Goal: Communication & Community: Answer question/provide support

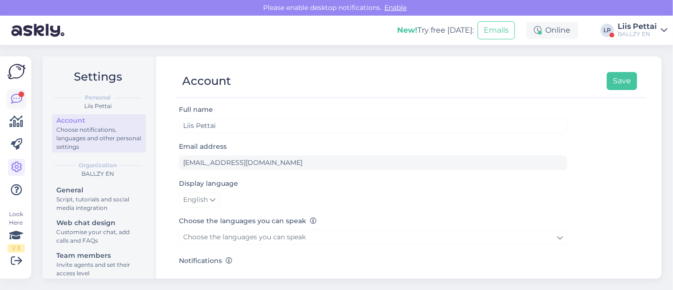
click at [18, 97] on icon at bounding box center [16, 98] width 11 height 11
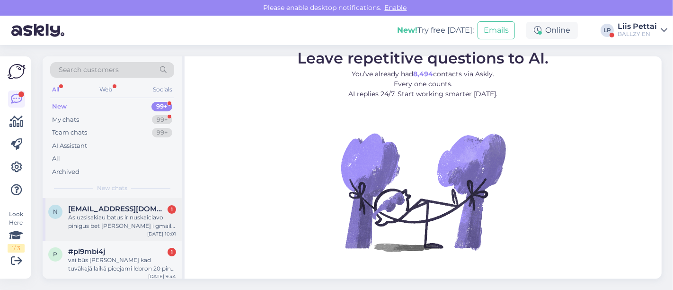
click at [88, 213] on div "As uzsisakiau batus ir nuskaiciavo pinigus bet [PERSON_NAME] i gmaila arba sms …" at bounding box center [122, 221] width 108 height 17
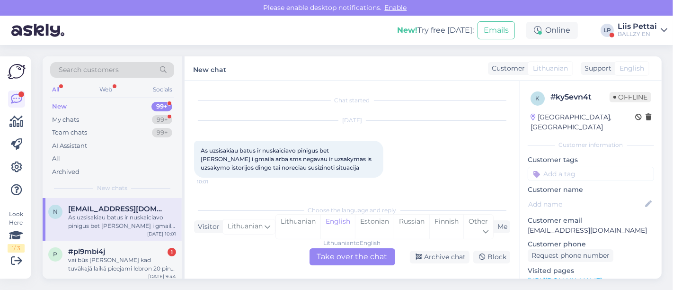
click at [374, 260] on div "Lithuanian to English Take over the chat" at bounding box center [352, 256] width 86 height 17
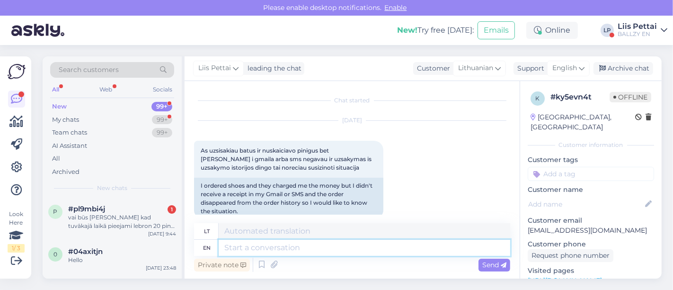
click at [333, 254] on textarea at bounding box center [364, 247] width 291 height 16
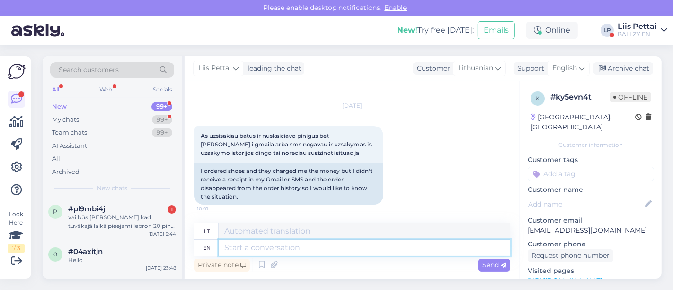
click at [372, 242] on textarea at bounding box center [364, 247] width 291 height 16
type textarea "the n"
type textarea "tas"
type textarea "the name y"
type textarea "vardas"
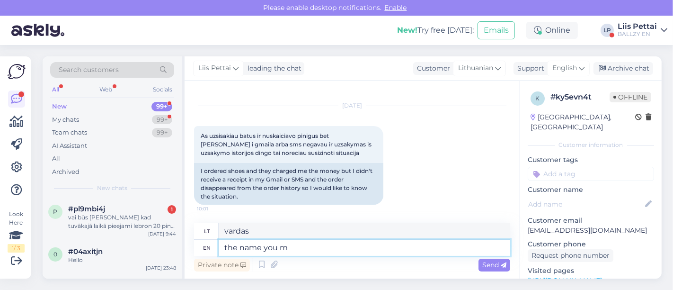
type textarea "the name you ma"
type textarea "[PERSON_NAME]"
type textarea "the name you made t"
type textarea "tavo sukurtas vardas"
type textarea "the name you made the o"
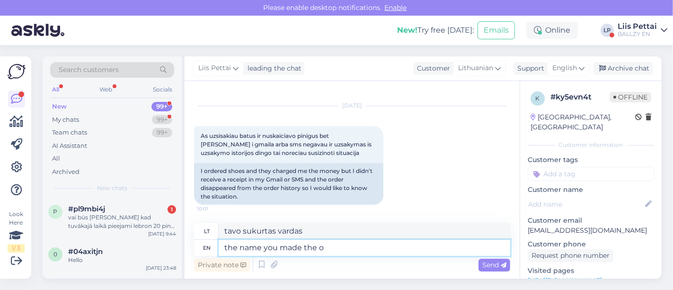
type textarea "vardas, kurį sugalvojai"
type textarea "the name you made the order f"
type textarea "vardas, kuriuo pateikėte užsakymą"
type textarea "the name you made the order from?"
type textarea "iš kokio vardo užsakėte?"
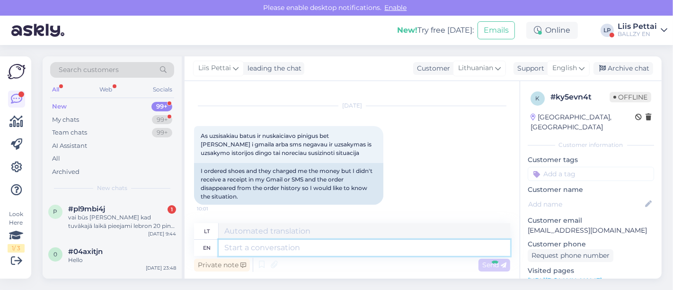
scroll to position [71, 0]
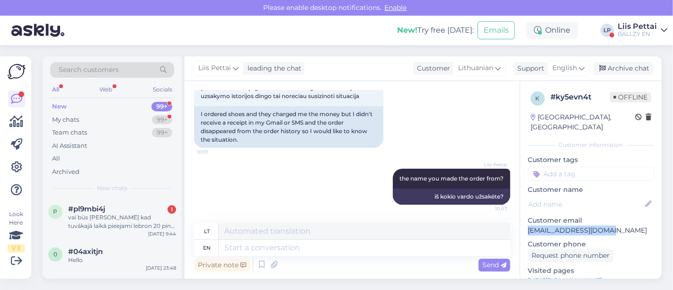
drag, startPoint x: 616, startPoint y: 221, endPoint x: 525, endPoint y: 223, distance: 90.9
click at [525, 223] on div "k # ky5evn4t Offline [GEOGRAPHIC_DATA], [GEOGRAPHIC_DATA] Customer information …" at bounding box center [590, 280] width 141 height 399
copy p "[EMAIL_ADDRESS][DOMAIN_NAME]"
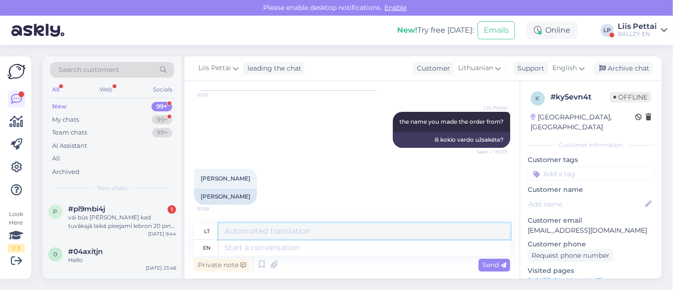
click at [288, 235] on textarea at bounding box center [364, 231] width 291 height 16
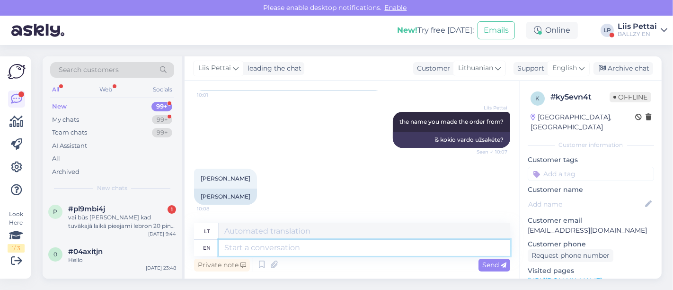
click at [288, 242] on textarea at bounding box center [364, 247] width 291 height 16
type textarea "full na"
type textarea "pilnas"
type textarea "full name"
type textarea "vardas ir [PERSON_NAME]"
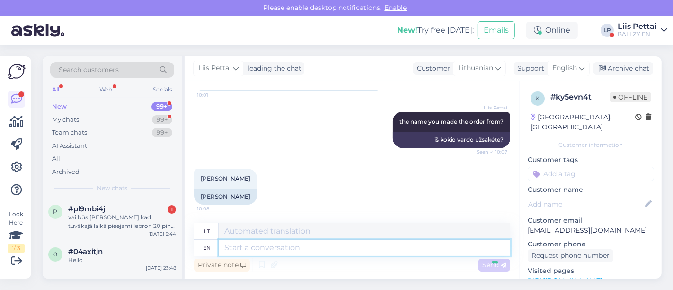
scroll to position [185, 0]
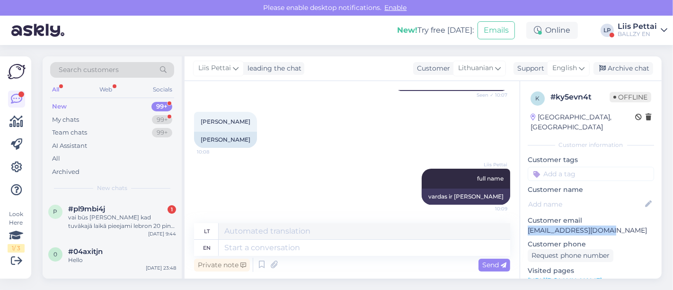
drag, startPoint x: 612, startPoint y: 217, endPoint x: 520, endPoint y: 221, distance: 91.9
click at [520, 221] on div "k # ky5evn4t Offline [GEOGRAPHIC_DATA], [GEOGRAPHIC_DATA] Customer information …" at bounding box center [590, 280] width 141 height 399
copy p "[EMAIL_ADDRESS][DOMAIN_NAME]"
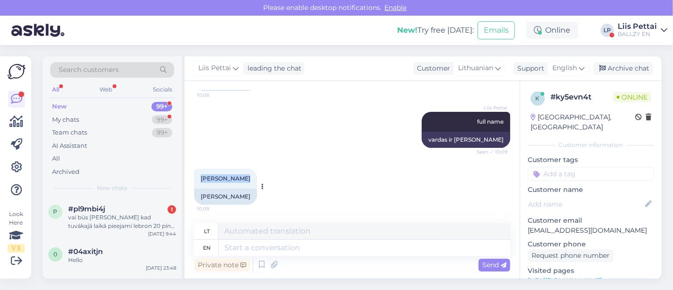
drag, startPoint x: 243, startPoint y: 176, endPoint x: 198, endPoint y: 177, distance: 45.4
click at [198, 177] on div "[PERSON_NAME] 10:09" at bounding box center [225, 178] width 63 height 20
copy span "[PERSON_NAME]"
click at [338, 249] on textarea at bounding box center [364, 247] width 291 height 16
paste textarea "[EMAIL_ADDRESS][DOMAIN_NAME]"
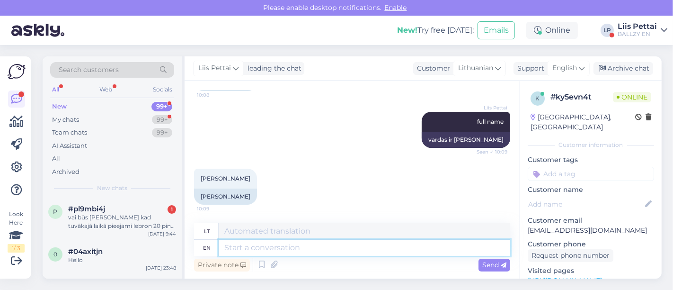
type textarea "[EMAIL_ADDRESS][DOMAIN_NAME]"
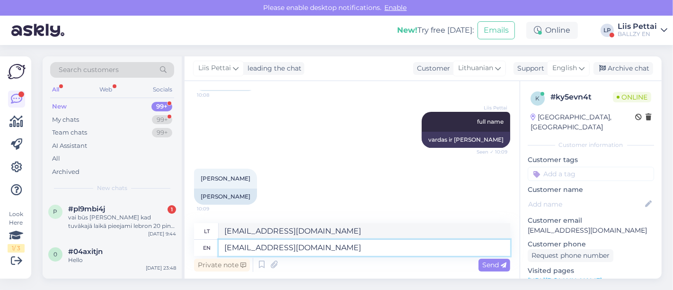
type textarea "[EMAIL_ADDRESS]"
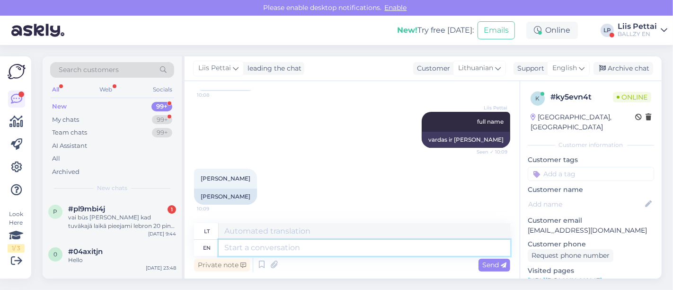
scroll to position [298, 0]
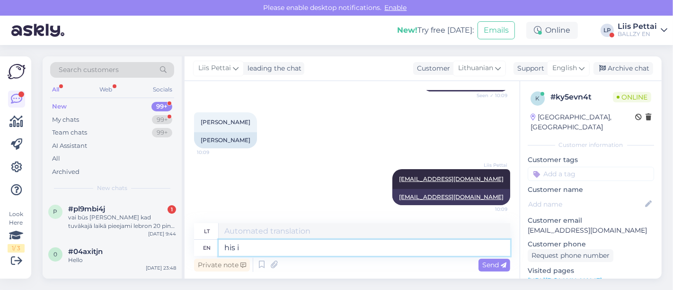
type textarea "his is"
type textarea "jo"
type textarea "his is"
type textarea "[PERSON_NAME]"
type textarea "h"
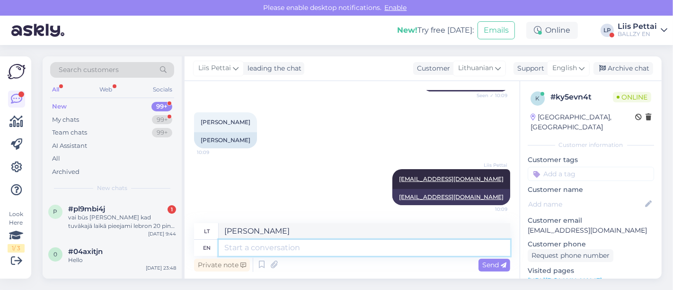
type textarea "jo"
type textarea "this"
type textarea "tai"
type textarea "this is"
type textarea "tai yra"
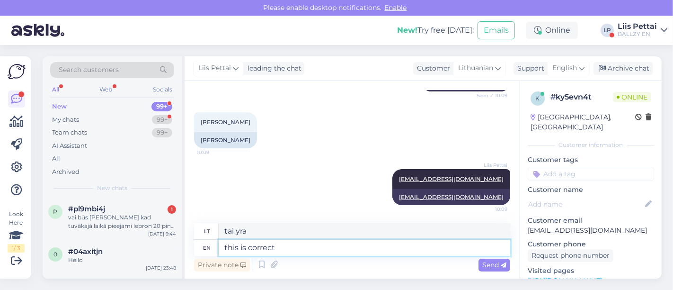
type textarea "this is correct?"
type textarea "ar tai teisinga?"
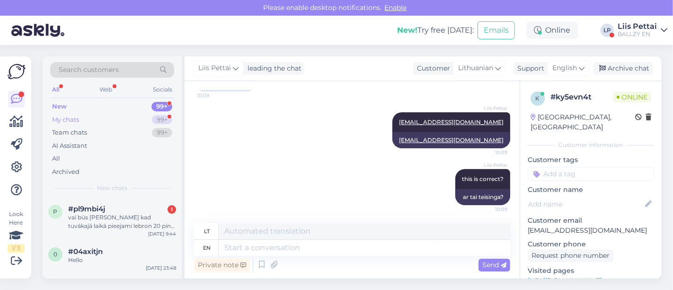
click at [97, 118] on div "My chats 99+" at bounding box center [112, 119] width 124 height 13
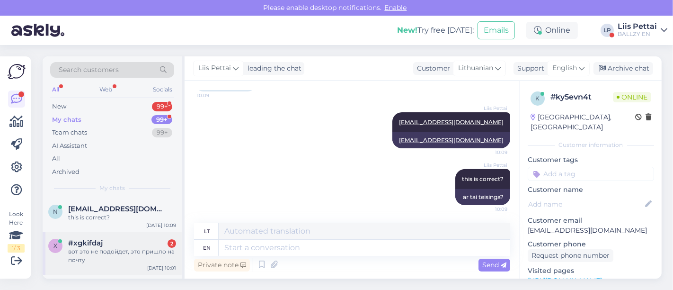
click at [89, 259] on div "вот это не подойдет, это пришло на почту" at bounding box center [122, 255] width 108 height 17
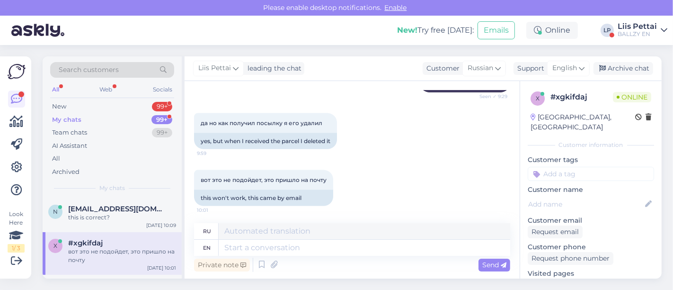
scroll to position [1176, 0]
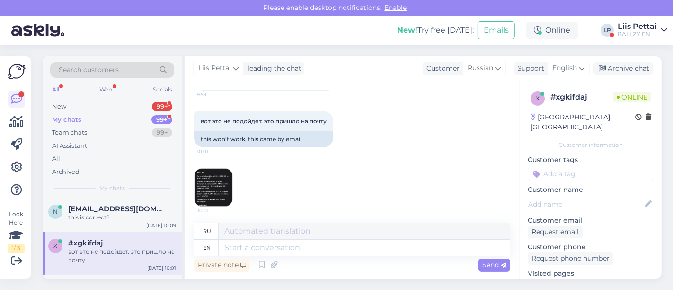
click at [209, 191] on img at bounding box center [213, 187] width 38 height 38
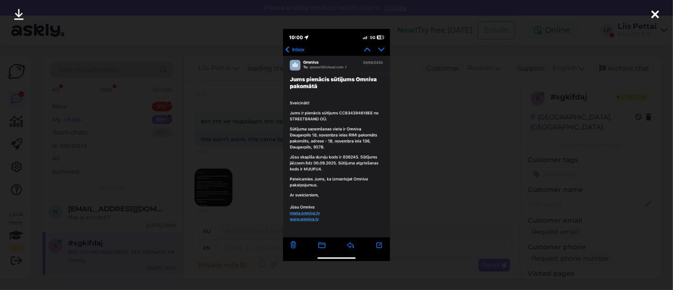
click at [256, 227] on div at bounding box center [336, 145] width 673 height 290
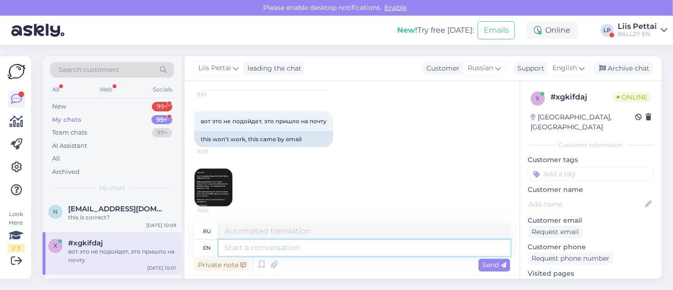
click at [256, 245] on textarea at bounding box center [364, 247] width 291 height 16
type textarea "the c"
type textarea "то"
type textarea "the returncode"
type textarea "код возврата"
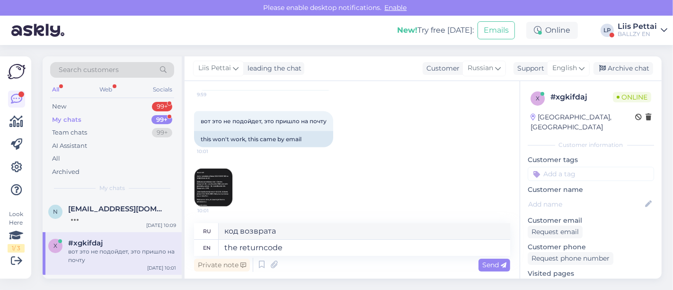
click at [221, 185] on img at bounding box center [213, 187] width 38 height 38
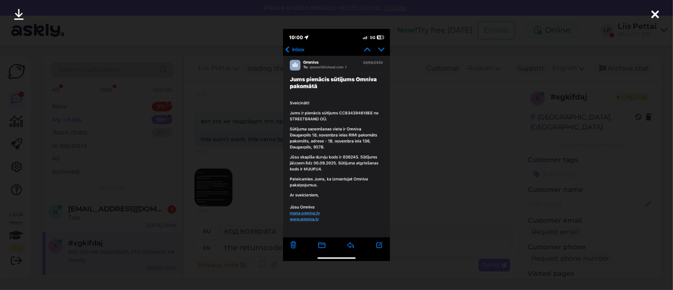
click at [221, 236] on div at bounding box center [336, 145] width 673 height 290
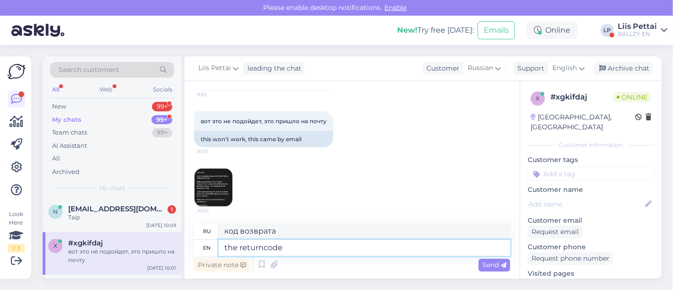
click at [297, 252] on textarea "the returncode" at bounding box center [364, 247] width 291 height 16
type textarea "the returncode MUUFU4"
type textarea "код возврата MUUFU4"
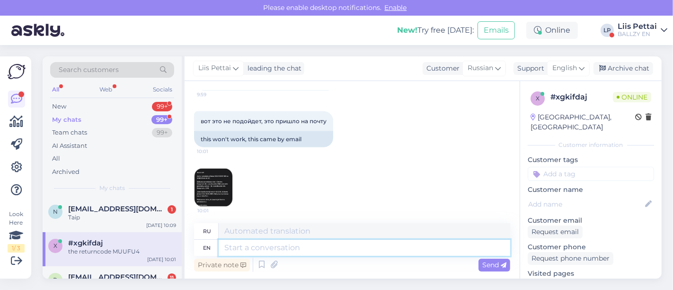
scroll to position [1233, 0]
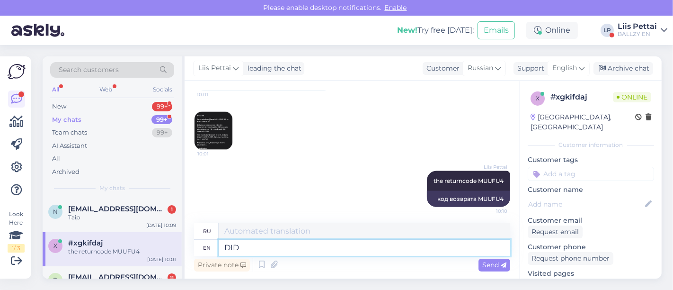
type textarea "DID N"
type textarea "ДЕЛАЛ"
type textarea "D"
type textarea "did n"
type textarea "делал"
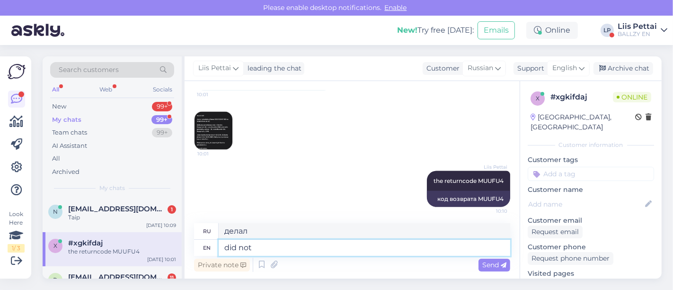
type textarea "did not w"
type textarea "не сделал"
type textarea "did not work?"
type textarea "не сработало?"
type textarea "did not work? when yo"
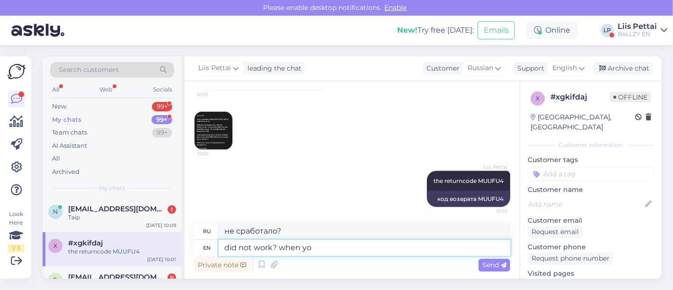
type textarea "не работало? когда"
type textarea "did not work? when you ch"
type textarea "не работало? когда ты"
type textarea "did not work? when you chose re"
type textarea "не сработало? когда вы выбрали"
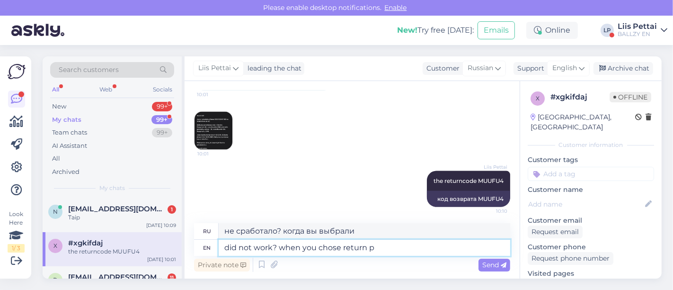
type textarea "did not work? when you chose return pa"
type textarea "не сработало? когда вы выбрали возврат"
type textarea "did not work? when you chose return parcel and"
type textarea "не сработало? когда вы выбрали возврат посылки"
type textarea "did not work? when you chose return parcel and"
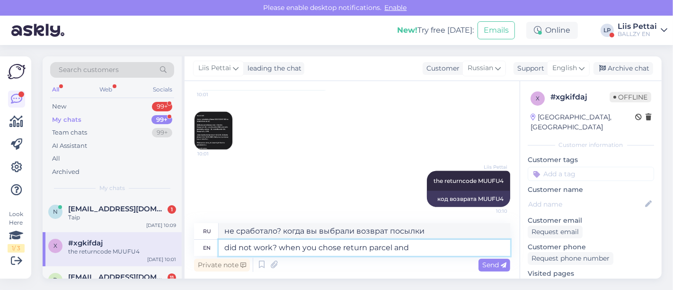
type textarea "не сработало? когда вы выбрали возврат посылки и"
type textarea "did not work? when you chose return parcel and inserted t"
type textarea "не сработало? когда вы выбрали возврат посылки и вставили"
type textarea "did not work? when you chose return parcel and inserted that?"
type textarea "не сработало? когда вы выбрали возврат посылки и вставили ее?"
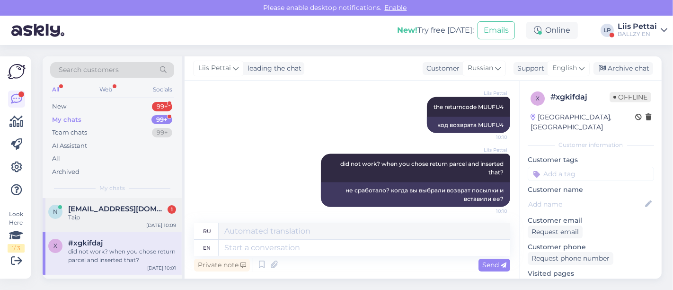
drag, startPoint x: 94, startPoint y: 214, endPoint x: 94, endPoint y: 209, distance: 5.2
click at [94, 209] on div "[EMAIL_ADDRESS][DOMAIN_NAME] 1 Taip" at bounding box center [122, 212] width 108 height 17
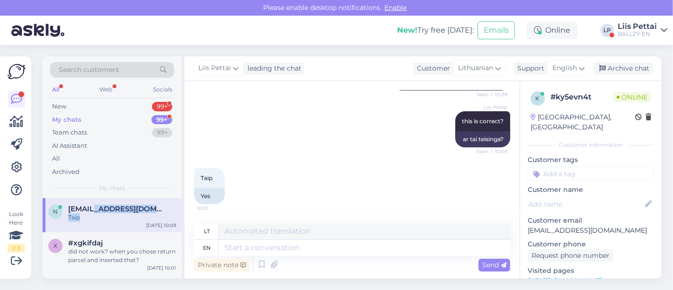
scroll to position [412, 0]
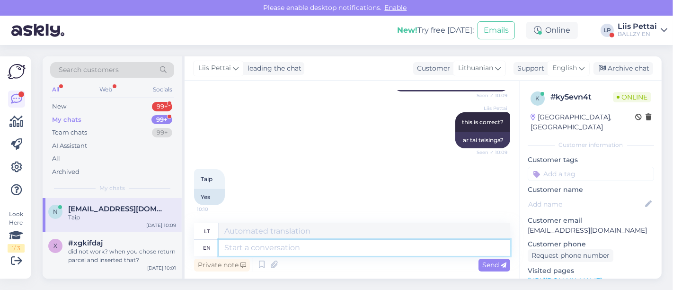
click at [330, 242] on textarea at bounding box center [364, 247] width 291 height 16
click at [453, 252] on textarea at bounding box center [364, 247] width 291 height 16
type textarea "are y"
type textarea "yra"
type textarea "are you sur"
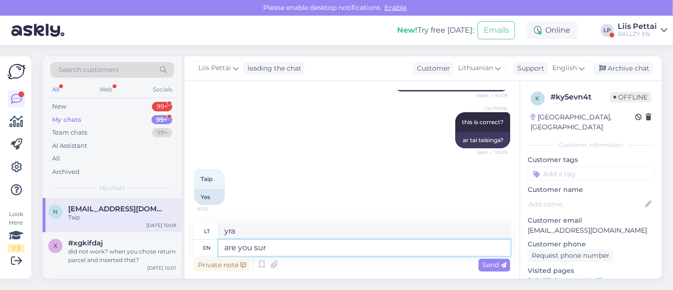
type textarea "ar tu?"
type textarea "are you sure,"
type textarea "ar tikrai,"
type textarea "are you sure, beca"
type textarea "ar tu tikras, būk"
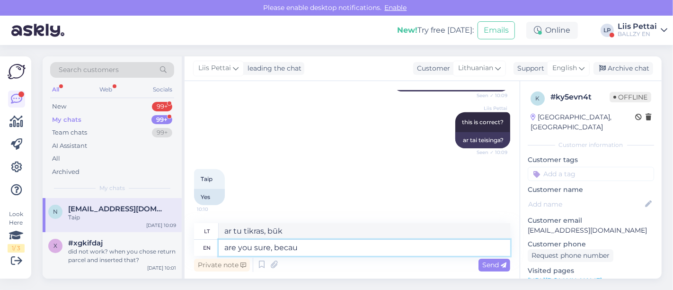
type textarea "are you sure, becaus"
type textarea "ar tikrai, nes"
type textarea "are you sure, because i"
type textarea "ar tikrai, nes?"
type textarea "are you sure, because in w"
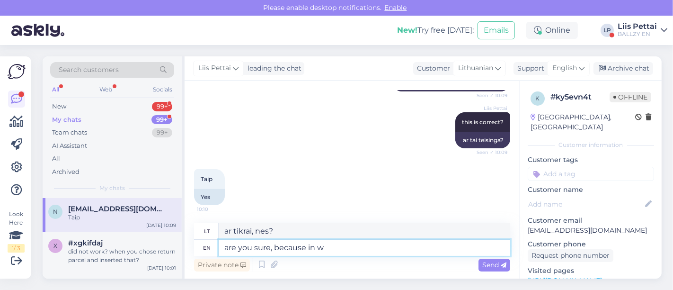
type textarea "ar tikrai, nes į"
type textarea "are you sure, because in here"
type textarea "ar tikrai, nes čia"
type textarea "are you sure, because in here when yo"
type textarea "ar tikrai, nes čia, kai"
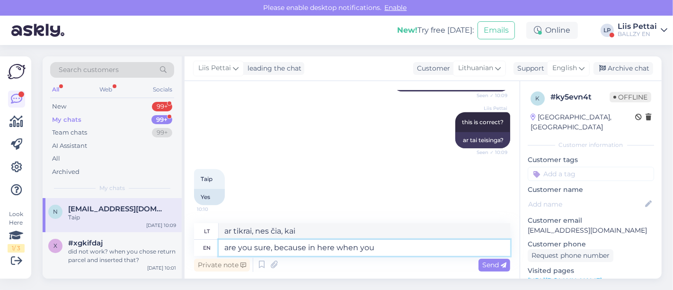
type textarea "are you sure, because in here when you w"
type textarea "ar tikrai, nes čia, kai tu"
type textarea "are you sure, because in here when you write i"
type textarea "ar tikrai, nes čia, kai rašai"
type textarea "are you sure, because in here when you write its"
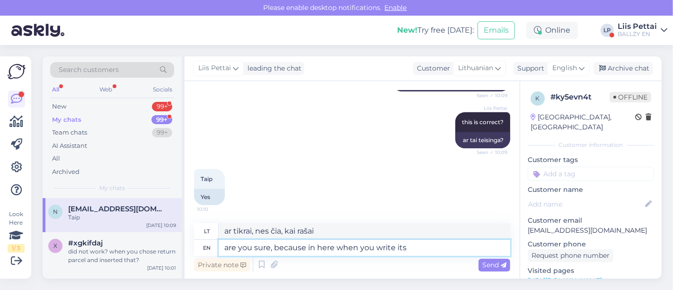
type textarea "ar tikrai, nes čia, kai rašai, tai"
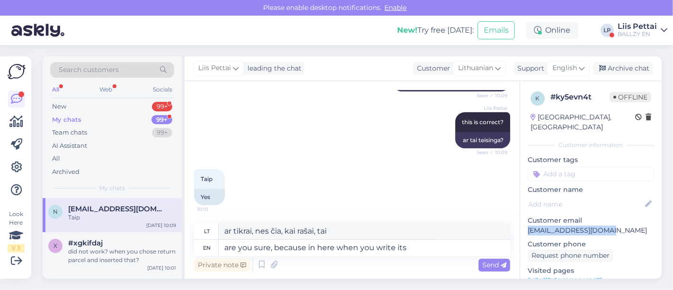
drag, startPoint x: 619, startPoint y: 216, endPoint x: 521, endPoint y: 226, distance: 98.0
click at [521, 226] on div "k # ky5evn4t Offline [GEOGRAPHIC_DATA], [GEOGRAPHIC_DATA] Customer information …" at bounding box center [590, 280] width 141 height 399
copy p "[EMAIL_ADDRESS][DOMAIN_NAME]"
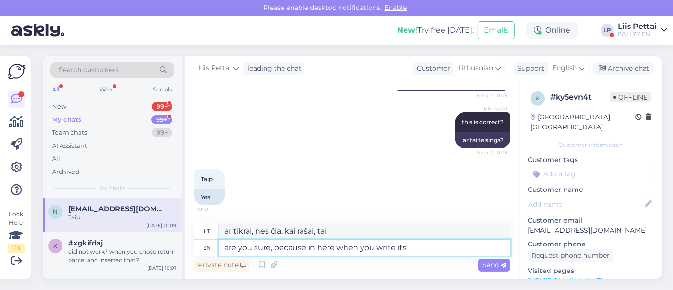
click at [451, 249] on textarea "are you sure, because in here when you write its" at bounding box center [364, 247] width 291 height 16
paste textarea "[EMAIL_ADDRESS][DOMAIN_NAME]"
type textarea "are you sure, because in here when you write its [EMAIL_ADDRESS][DOMAIN_NAME]"
type textarea "Ar tikrai, nes čia, kai rašai, tai yra [EMAIL_ADDRESS][DOMAIN_NAME]"
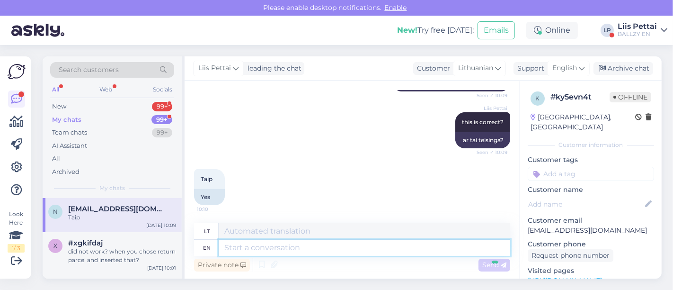
scroll to position [477, 0]
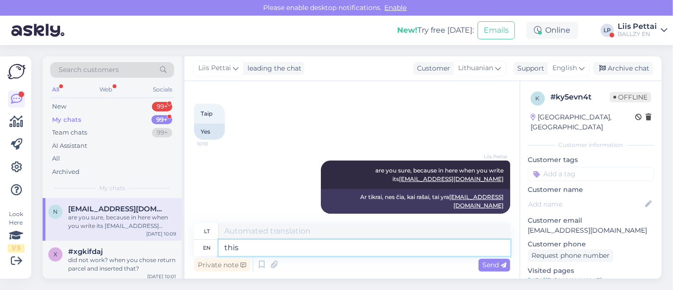
type textarea "this a"
type textarea "tai"
type textarea "this are not"
type textarea "tai yra"
type textarea "this are not t"
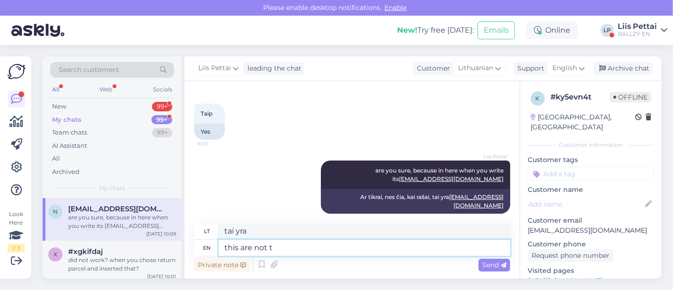
type textarea "tai nėra"
type textarea "this are not the [PERSON_NAME]"
type textarea "tai nėra tie"
type textarea "this are not the same"
type textarea "tai ne tie patys"
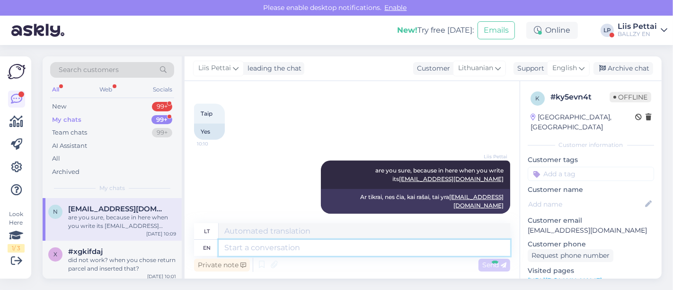
scroll to position [534, 0]
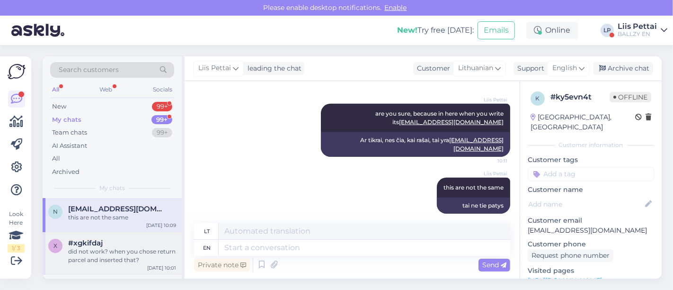
click at [124, 251] on div "did not work? when you chose return parcel and inserted that?" at bounding box center [122, 255] width 108 height 17
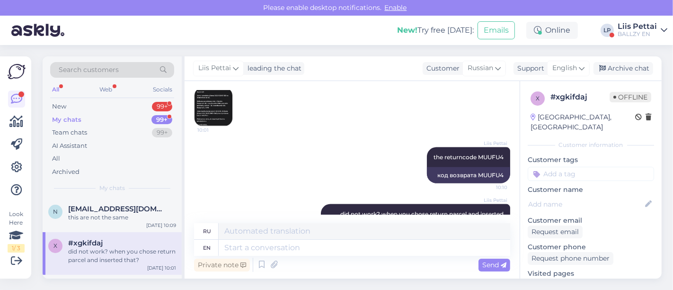
scroll to position [1307, 0]
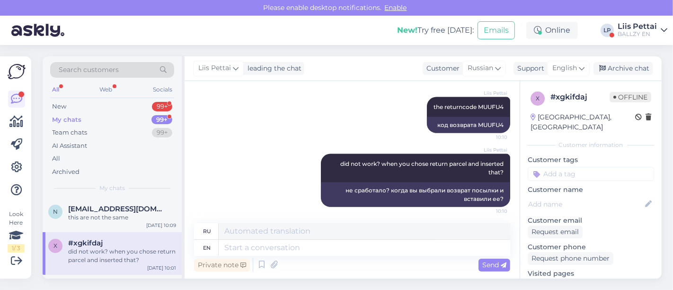
click at [118, 249] on div "did not work? when you chose return parcel and inserted that?" at bounding box center [122, 255] width 108 height 17
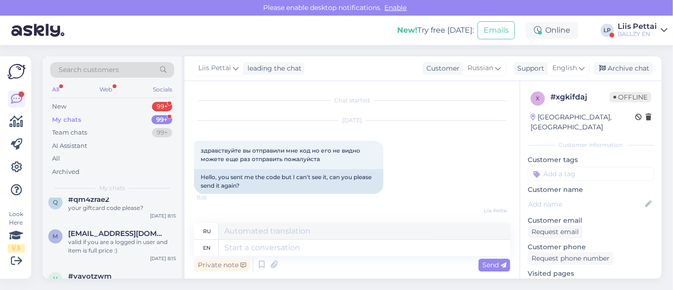
scroll to position [294, 0]
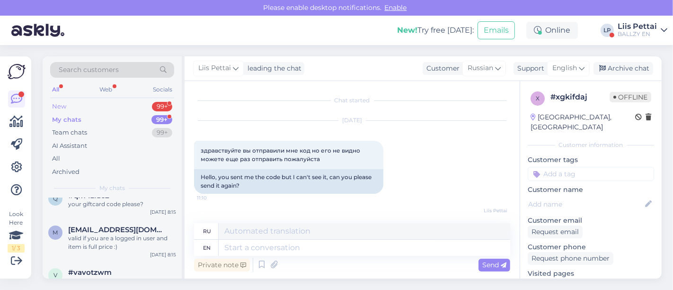
click at [120, 102] on div "New 99+" at bounding box center [112, 106] width 124 height 13
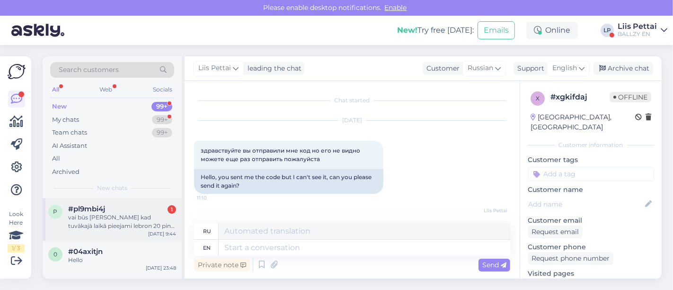
click at [95, 234] on div "p #pl9mbi4j 1 vai būs [PERSON_NAME] kad tuvākajā laikā pieejami lebron 20 pink …" at bounding box center [112, 219] width 139 height 43
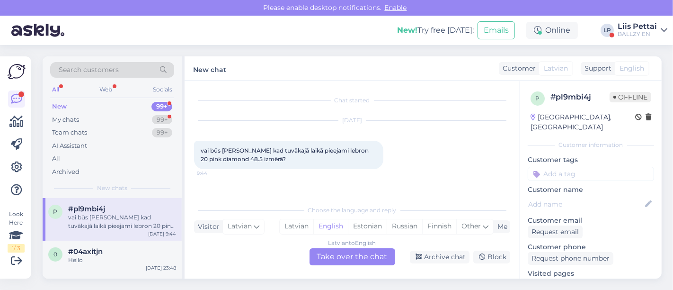
click at [337, 249] on div "Latvian to English Take over the chat" at bounding box center [352, 256] width 86 height 17
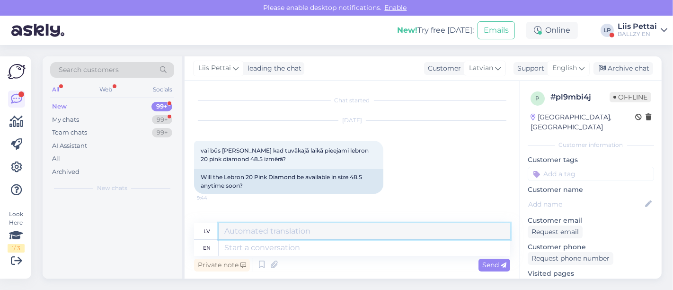
click at [327, 237] on textarea at bounding box center [364, 231] width 291 height 16
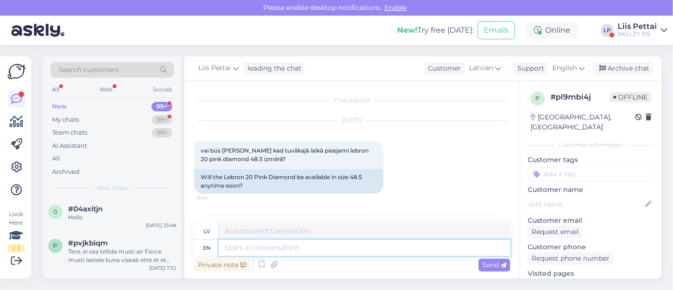
click at [319, 249] on textarea at bounding box center [364, 247] width 291 height 16
type textarea "unfortunately n"
type textarea "diemžēl"
type textarea "unfortunately no"
type textarea "diemžēl nē"
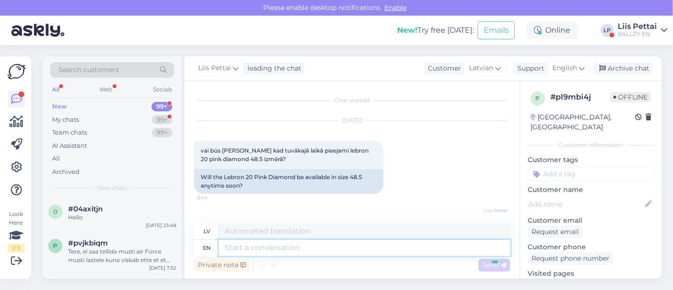
scroll to position [46, 0]
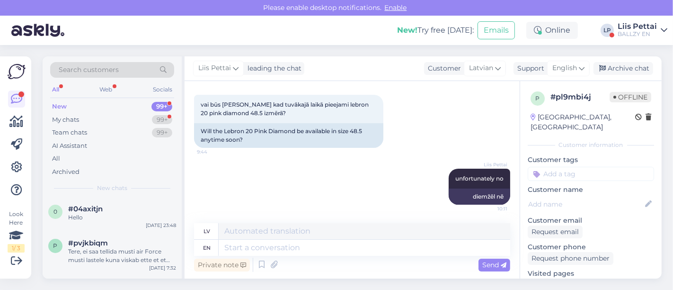
click at [642, 25] on div "Liis Pettai" at bounding box center [636, 27] width 39 height 8
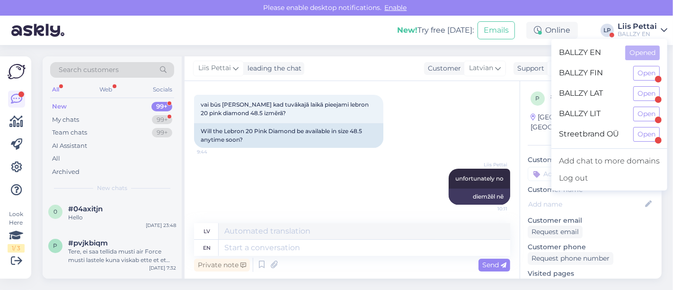
click at [655, 148] on div at bounding box center [609, 148] width 116 height 0
click at [651, 140] on div "Streetbrand OÜ Open" at bounding box center [609, 134] width 116 height 20
click at [651, 139] on button "Open" at bounding box center [646, 134] width 26 height 15
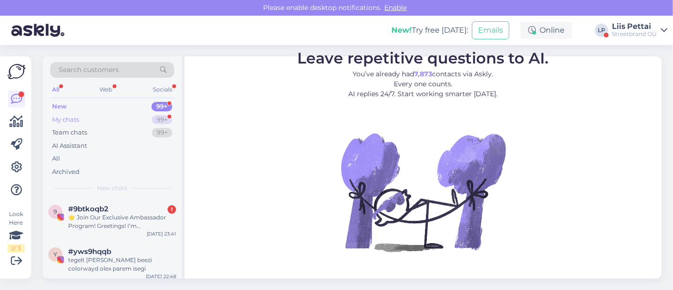
click at [104, 116] on div "My chats 99+" at bounding box center [112, 119] width 124 height 13
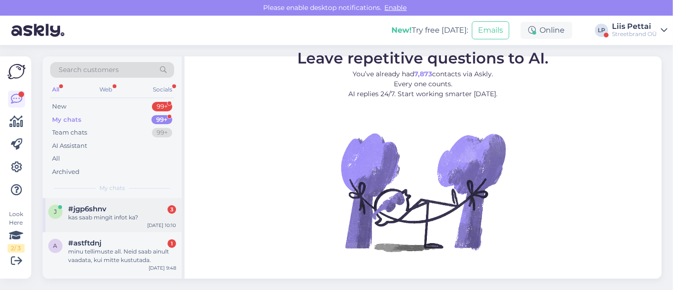
click at [100, 213] on div "kas saab mingit infot ka?" at bounding box center [122, 217] width 108 height 9
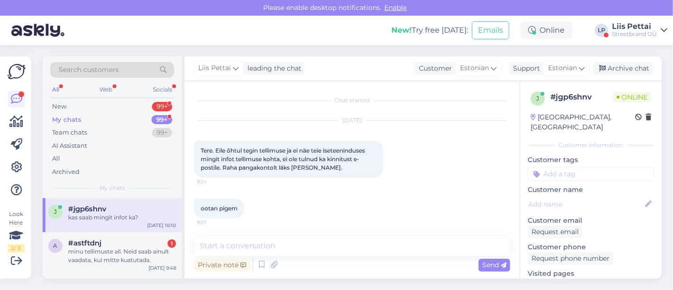
scroll to position [163, 0]
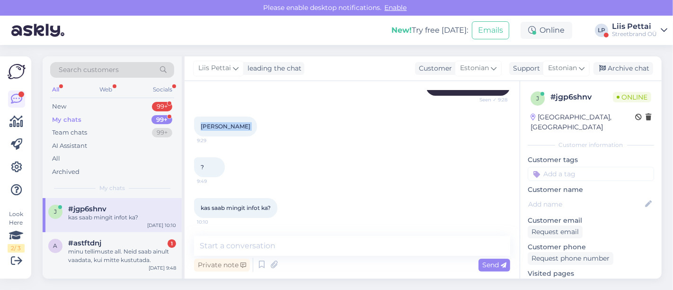
drag, startPoint x: 202, startPoint y: 126, endPoint x: 273, endPoint y: 125, distance: 71.0
click at [257, 125] on div "[PERSON_NAME] 9:29" at bounding box center [225, 126] width 63 height 20
copy div "[PERSON_NAME] 9:29"
click at [236, 249] on textarea at bounding box center [352, 246] width 316 height 20
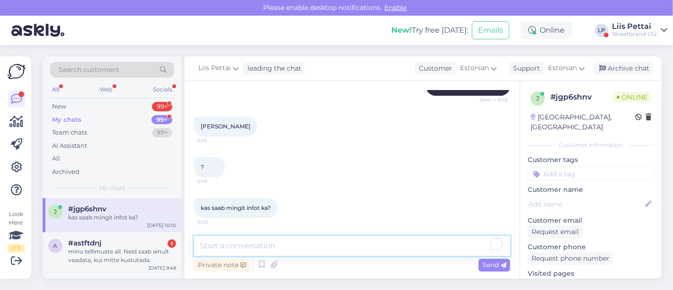
paste textarea "[EMAIL_ADDRESS]"
type textarea "[EMAIL_ADDRESS]"
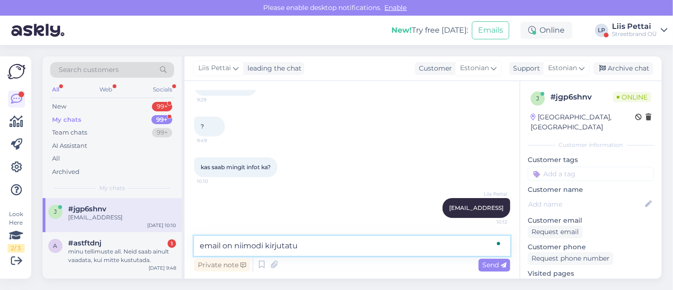
type textarea "email on niimodi kirjutatud"
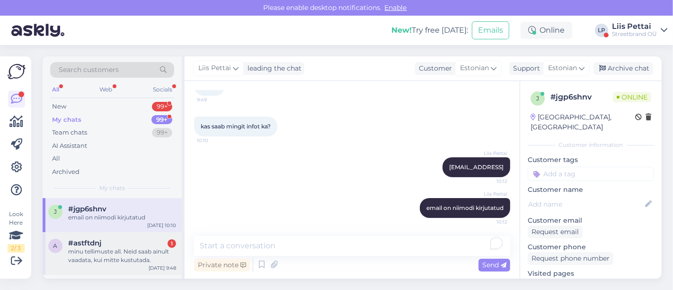
click at [115, 258] on div "minu tellimuste all. Neid saab ainult vaadata, kui mitte kustutada." at bounding box center [122, 255] width 108 height 17
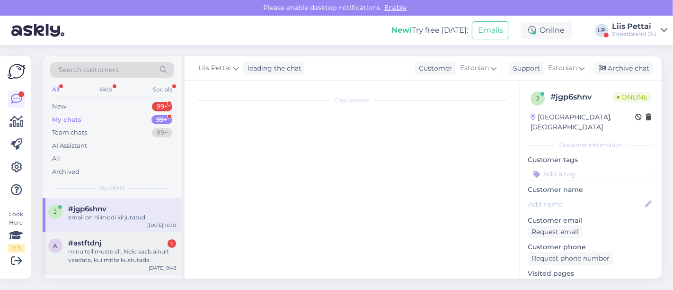
scroll to position [33, 0]
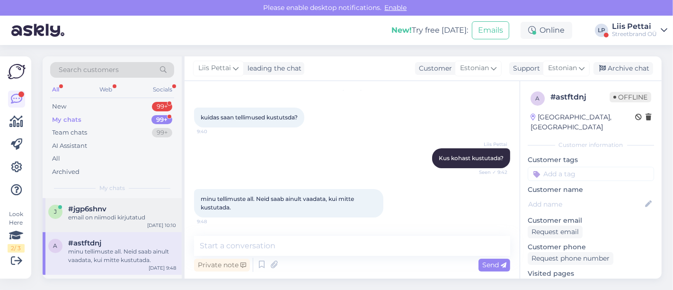
click at [116, 221] on div "j #jgp6shnv email on niimodi kirjutatud [DATE] 10:10" at bounding box center [112, 215] width 139 height 34
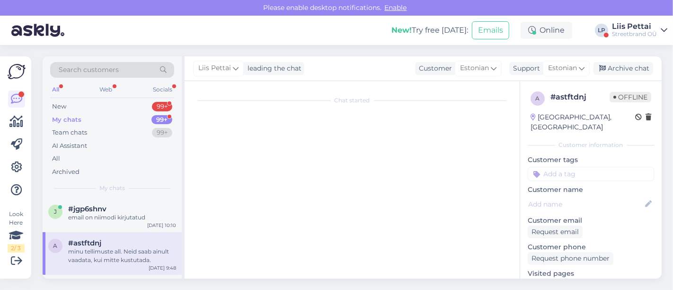
scroll to position [245, 0]
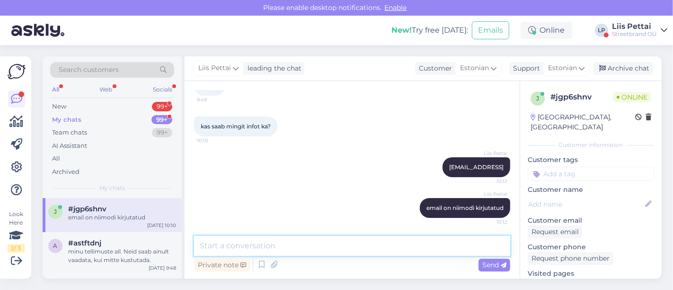
click at [309, 252] on textarea at bounding box center [352, 246] width 316 height 20
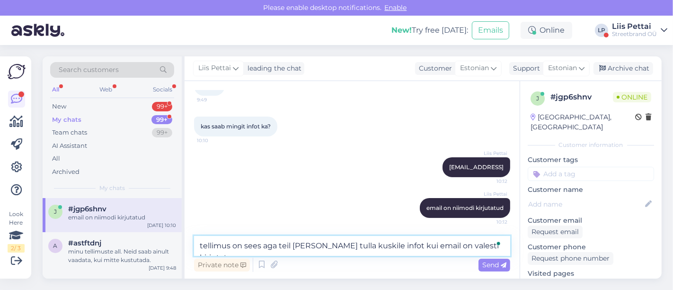
type textarea "tellimus on sees aga teil [PERSON_NAME] tulla kuskile infot kui email on valest…"
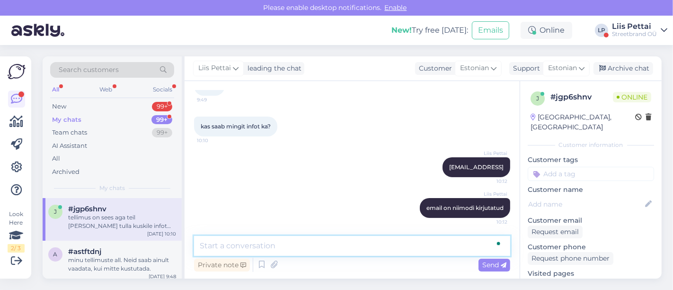
scroll to position [294, 0]
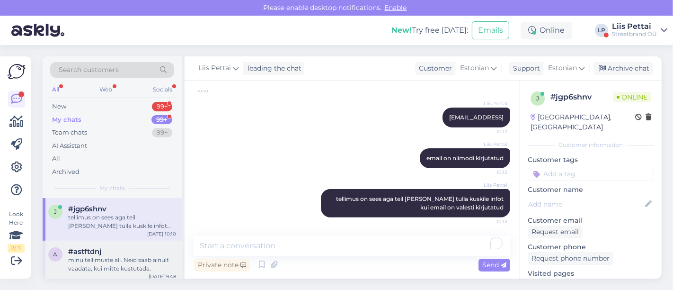
click at [140, 265] on div "minu tellimuste all. Neid saab ainult vaadata, kui mitte kustutada." at bounding box center [122, 263] width 108 height 17
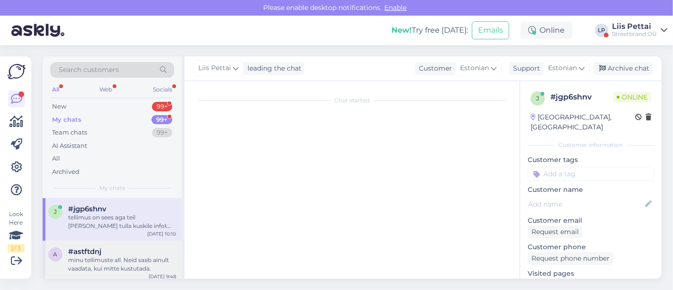
scroll to position [33, 0]
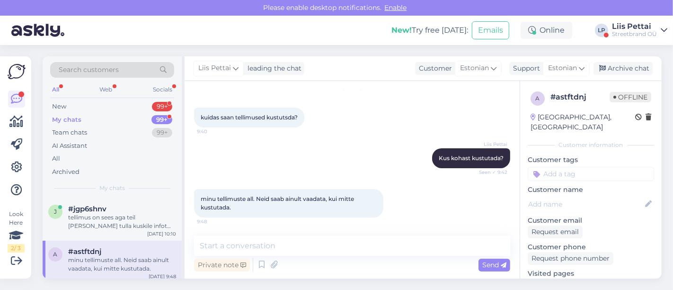
click at [327, 235] on div "Chat started [DATE] kuidas saan tellimused kustutsda? 9:40 Liis Pettai Kus koha…" at bounding box center [352, 179] width 335 height 197
click at [323, 248] on textarea "To enrich screen reader interactions, please activate Accessibility in Grammarl…" at bounding box center [352, 246] width 316 height 20
type textarea "i"
type textarea "e"
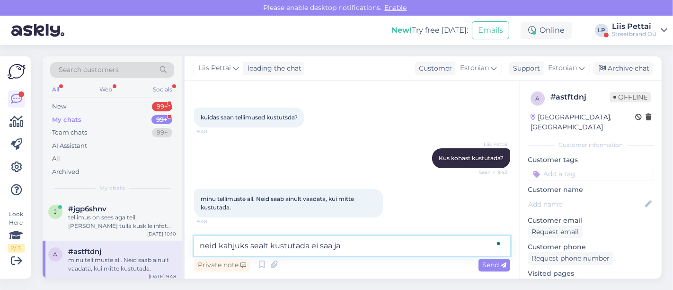
type textarea "neid kahjuks sealt kustutada ei saa jah"
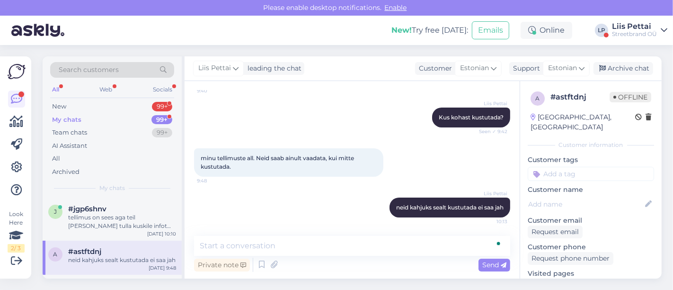
click at [109, 264] on div "neid kahjuks sealt kustutada ei saa jah" at bounding box center [122, 259] width 108 height 9
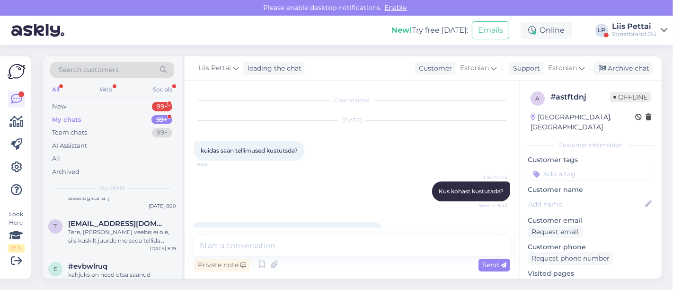
scroll to position [168, 0]
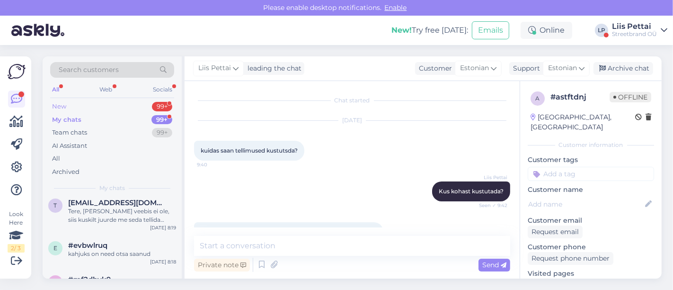
click at [87, 106] on div "New 99+" at bounding box center [112, 106] width 124 height 13
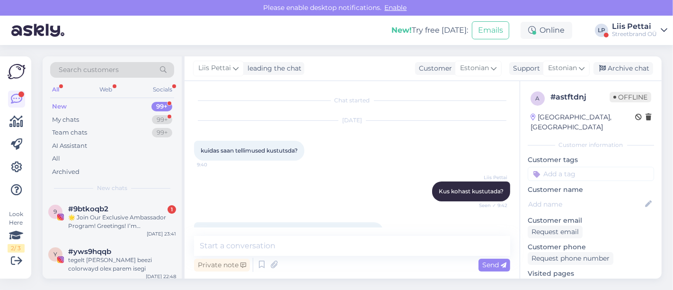
click at [649, 29] on div "Liis Pettai" at bounding box center [634, 27] width 45 height 8
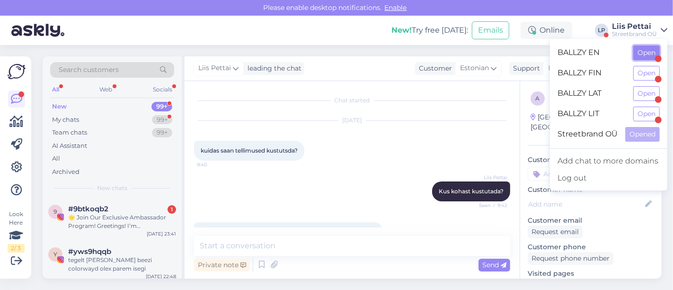
click at [645, 56] on button "Open" at bounding box center [646, 52] width 26 height 15
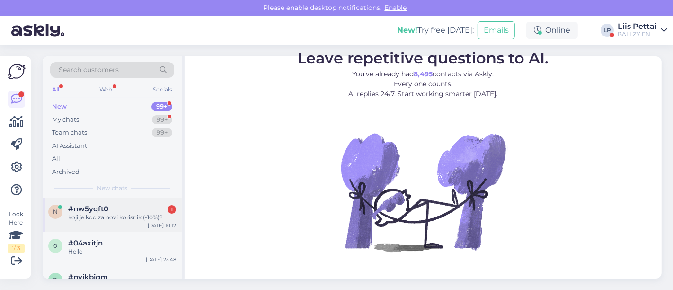
click at [135, 214] on div "koji je kod za novi korisnik (-10%)?" at bounding box center [122, 217] width 108 height 9
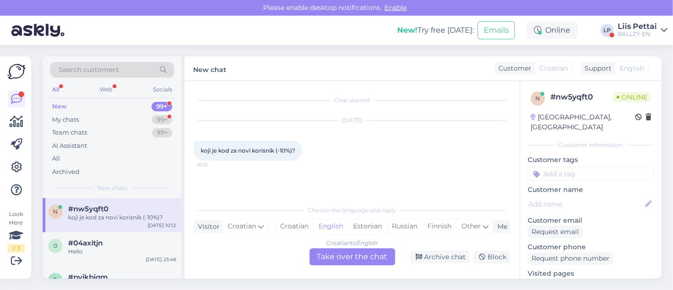
click at [350, 258] on div "Croatian to English Take over the chat" at bounding box center [352, 256] width 86 height 17
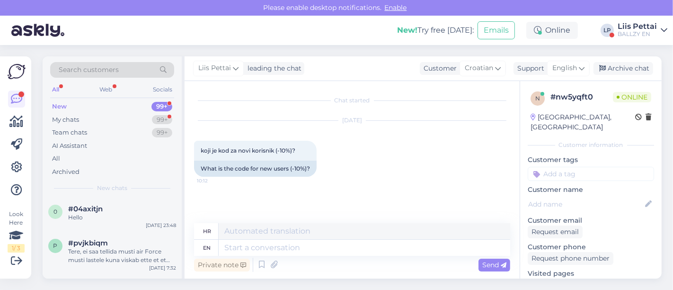
click at [350, 258] on div "Private note Send" at bounding box center [352, 264] width 316 height 18
click at [352, 248] on textarea at bounding box center [364, 247] width 291 height 16
type textarea "wher do"
type textarea "gdje"
type textarea "wher do y"
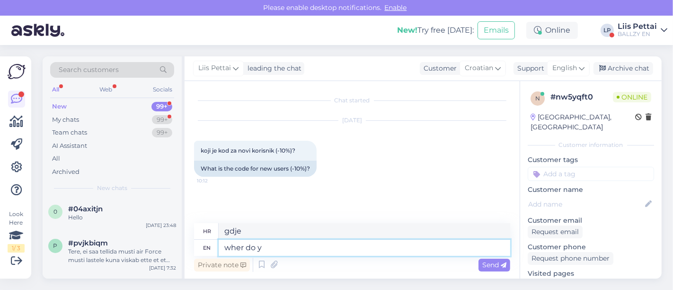
type textarea "gdje radiš"
type textarea "wher do you see"
type textarea "gdje ti"
type textarea "wher do you see the"
type textarea "gdje vidiš"
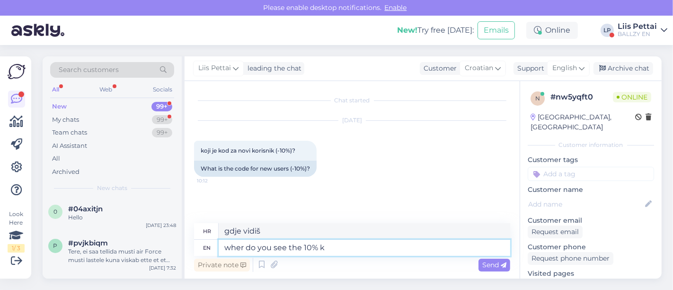
type textarea "wher do you see the 10%"
type textarea "Gdje vidiš 10%?"
type textarea "wher do you see the 10% code in"
type textarea "Gdje vidiš kod od 10%"
type textarea "wher do you see the 10% code info"
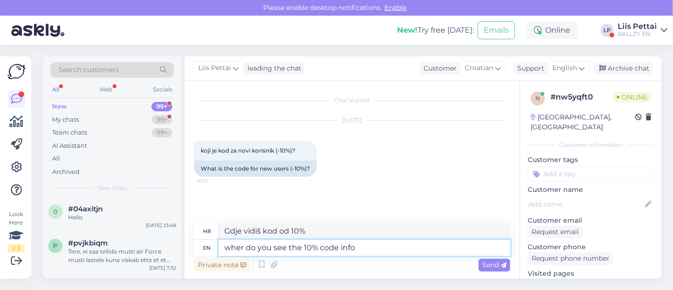
type textarea "Gdje vidite informacije o kodu od 10%"
click at [243, 250] on textarea "wher do you see the 10% code info" at bounding box center [364, 247] width 291 height 16
type textarea "where do you see the 10% code info"
type textarea "Gdje vidiš informacije o kodu od 10%?"
type textarea "where do you see the 10% code info"
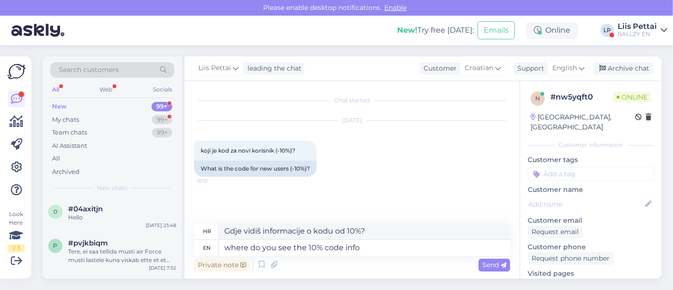
click at [412, 256] on div "Private note Send" at bounding box center [352, 264] width 316 height 18
click at [410, 250] on textarea "where do you see the 10% code info" at bounding box center [364, 247] width 291 height 16
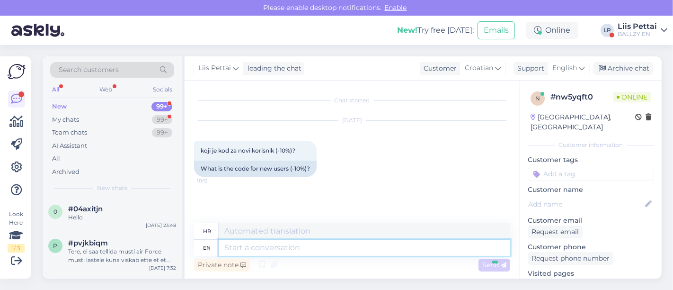
scroll to position [28, 0]
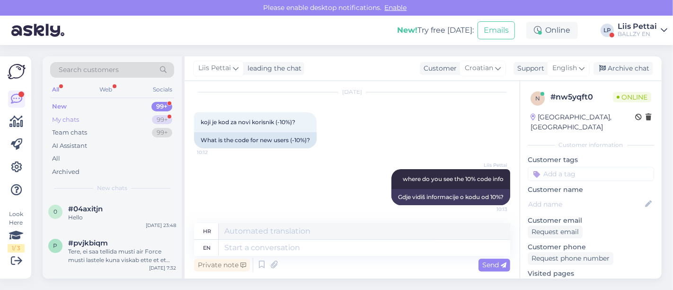
click at [102, 120] on div "My chats 99+" at bounding box center [112, 119] width 124 height 13
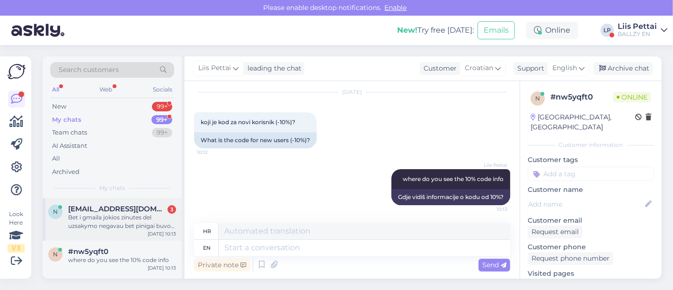
click at [92, 227] on div "Bet i gmaila jokios zinutes del uzsakymo negavau bet pinigai buvo nuskaicioti" at bounding box center [122, 221] width 108 height 17
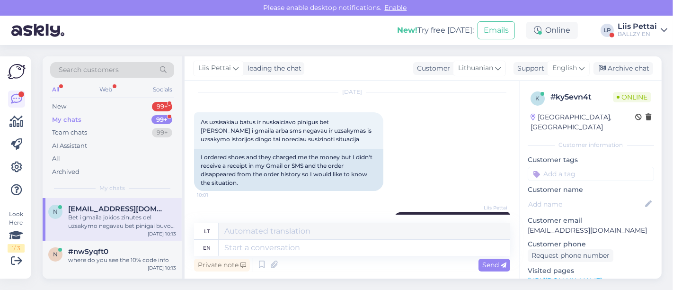
scroll to position [721, 0]
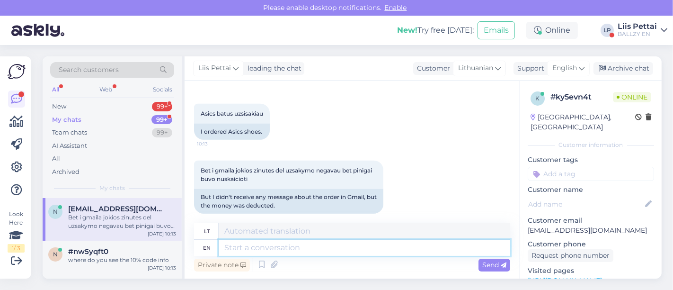
click at [308, 248] on textarea at bounding box center [364, 247] width 291 height 16
click at [475, 243] on textarea at bounding box center [364, 247] width 291 height 16
type textarea "what is"
type textarea "ką"
type textarea "what is y"
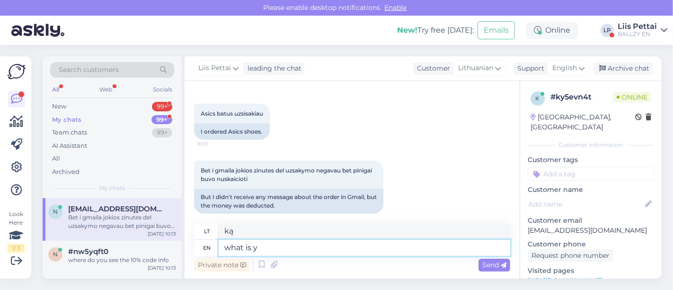
type textarea "kas yra"
type textarea "what is your"
type textarea "koks tavo"
type textarea "what is your email?"
type textarea "koks tavo el. pašto adresas?"
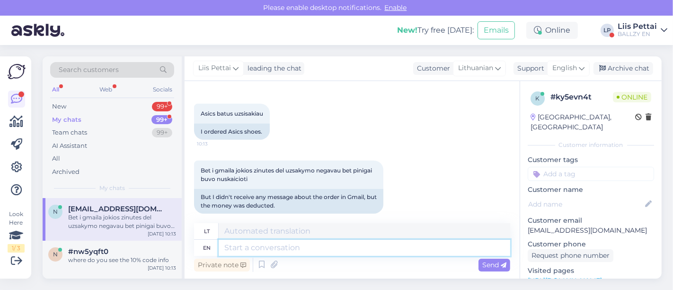
scroll to position [835, 0]
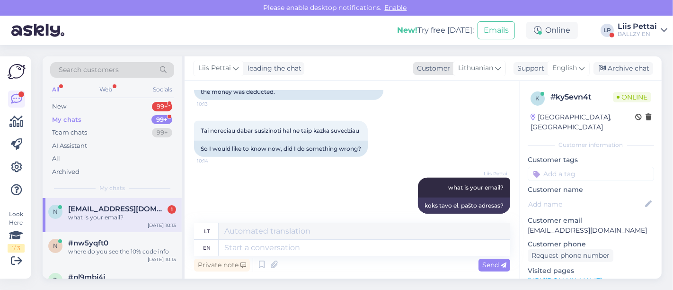
click at [479, 69] on span "Lithuanian" at bounding box center [475, 68] width 35 height 10
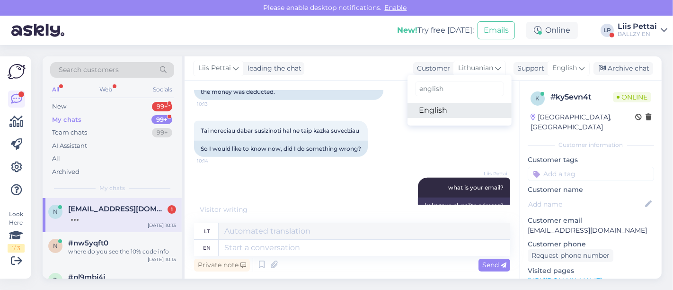
type input "english"
click at [461, 113] on link "English" at bounding box center [459, 110] width 104 height 15
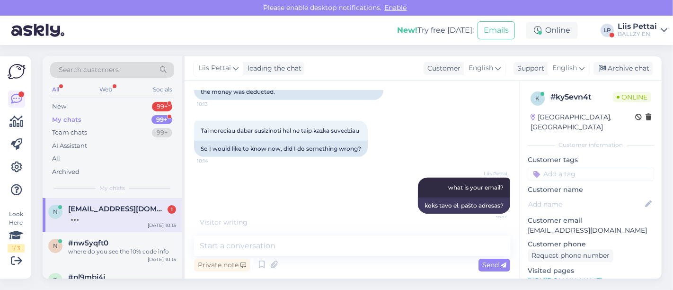
scroll to position [832, 0]
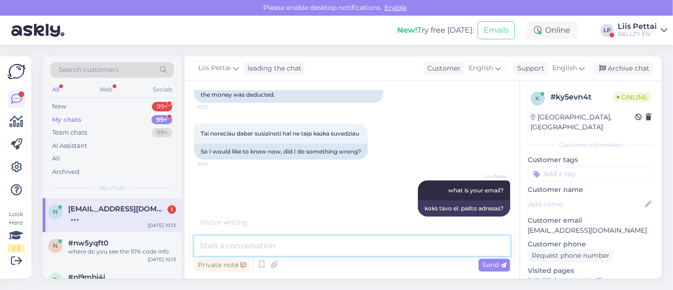
click at [366, 240] on textarea at bounding box center [352, 246] width 316 height 20
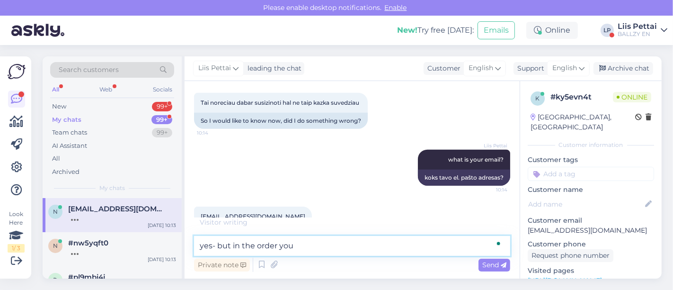
scroll to position [872, 0]
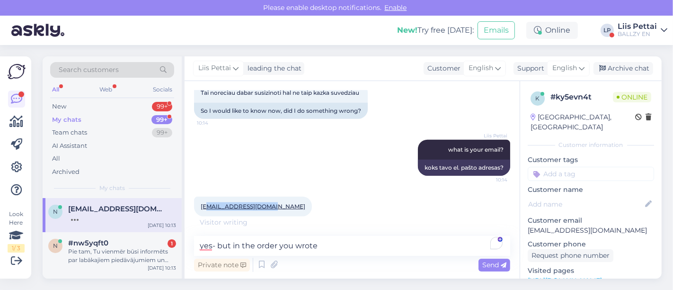
drag, startPoint x: 277, startPoint y: 194, endPoint x: 410, endPoint y: 193, distance: 133.4
click at [237, 196] on div "[EMAIL_ADDRESS][DOMAIN_NAME] 10:14" at bounding box center [253, 206] width 118 height 20
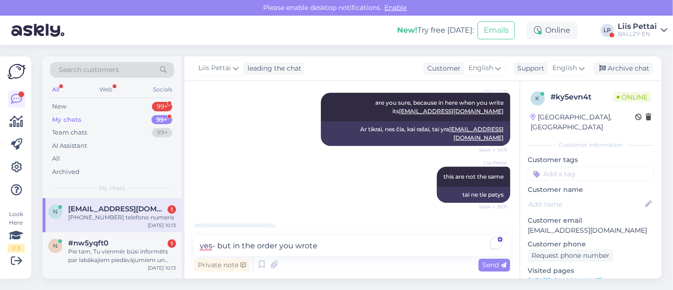
scroll to position [523, 0]
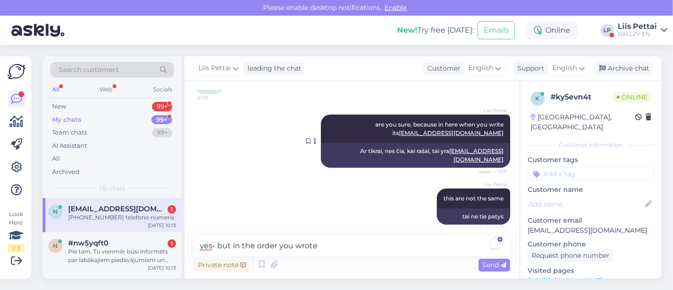
click at [497, 153] on div "Ar tikrai, nes čia, kai rašai, tai yra [EMAIL_ADDRESS][DOMAIN_NAME]" at bounding box center [415, 155] width 189 height 25
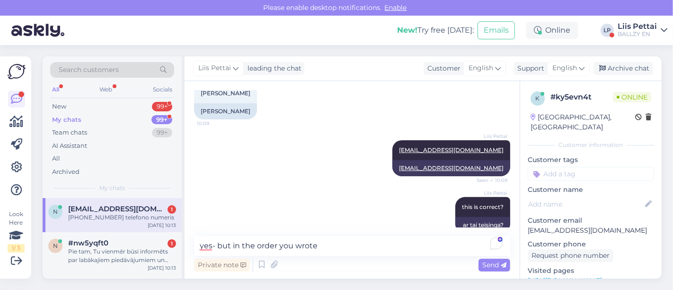
scroll to position [315, 0]
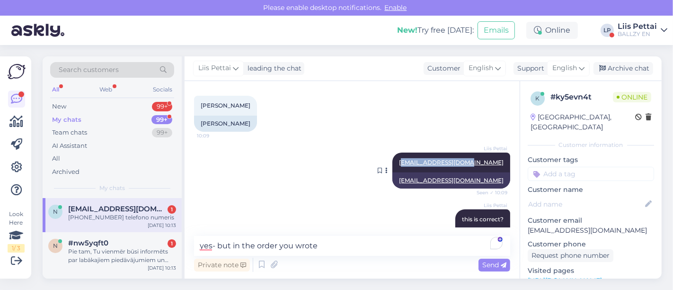
drag, startPoint x: 500, startPoint y: 158, endPoint x: 429, endPoint y: 160, distance: 71.5
click at [429, 160] on div "Liis Pettai [EMAIL_ADDRESS][DOMAIN_NAME] Seen ✓ 10:09" at bounding box center [451, 162] width 118 height 20
drag, startPoint x: 424, startPoint y: 162, endPoint x: 497, endPoint y: 168, distance: 73.6
click at [497, 168] on div "Liis Pettai [EMAIL_ADDRESS][DOMAIN_NAME] Seen ✓ 10:09" at bounding box center [451, 162] width 118 height 20
copy link "[EMAIL_ADDRESS][DOMAIN_NAME]"
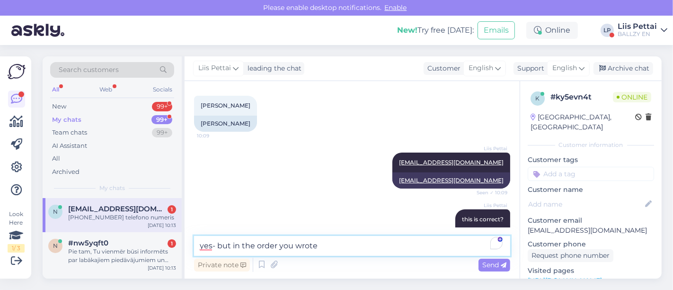
click at [338, 238] on textarea "yes- but in the order you wrote" at bounding box center [352, 246] width 316 height 20
paste textarea "[EMAIL_ADDRESS][DOMAIN_NAME]"
type textarea "yes- but in the order you wrote [EMAIL_ADDRESS][DOMAIN_NAME]"
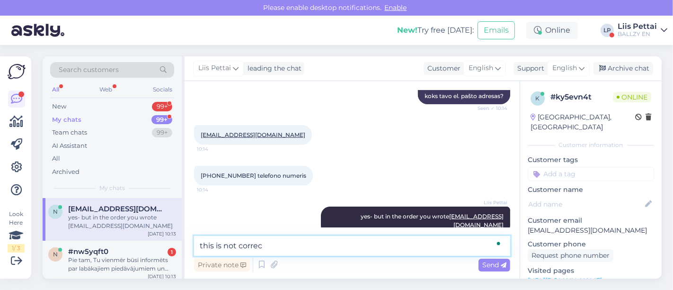
type textarea "this is not correct"
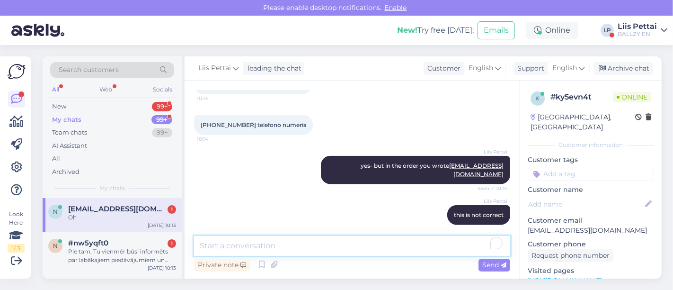
scroll to position [1025, 0]
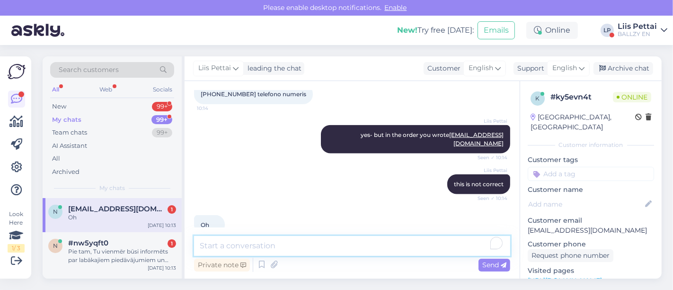
click at [380, 254] on textarea "To enrich screen reader interactions, please activate Accessibility in Grammarl…" at bounding box center [352, 246] width 316 height 20
type textarea "y"
type textarea "the order is in the system and even packed"
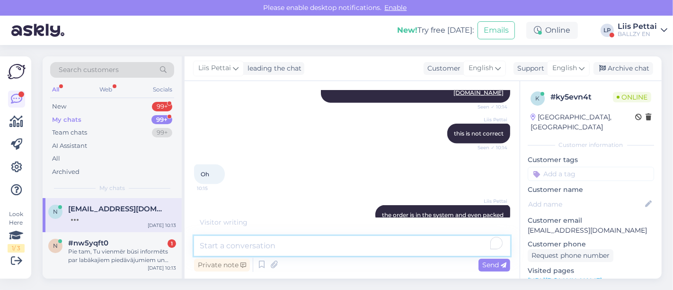
click at [432, 254] on textarea "To enrich screen reader interactions, please activate Accessibility in Grammarl…" at bounding box center [352, 246] width 316 height 20
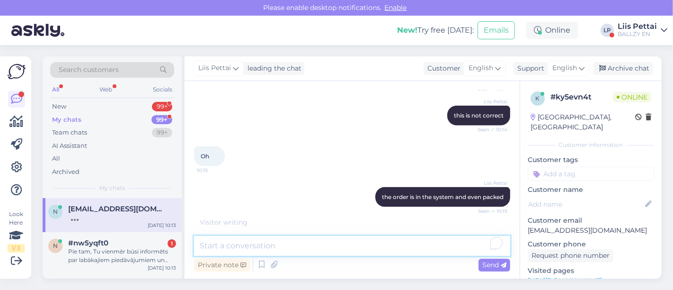
paste textarea "[PHONE_NUMBER]"
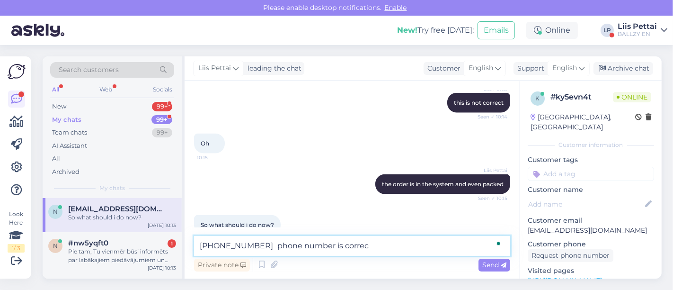
type textarea "[PHONE_NUMBER] phone number is correct"
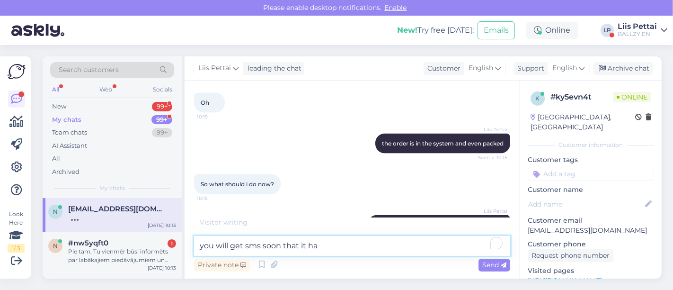
scroll to position [1188, 0]
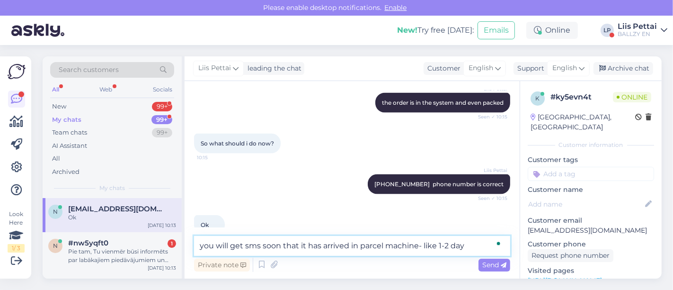
type textarea "you will get sms soon that it has arrived in parcel machine- like 1-2 days"
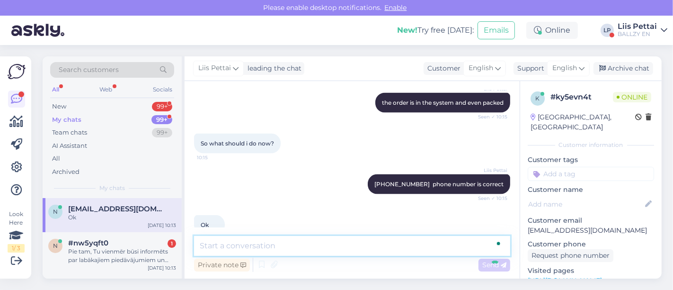
scroll to position [1237, 0]
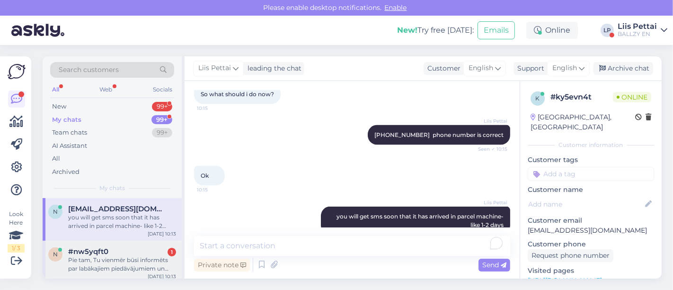
click at [155, 262] on div "Pie tam, Tu vienmēr būsi informēts par labākajiem piedāvājumiem un jaunumiem! S…" at bounding box center [122, 263] width 108 height 17
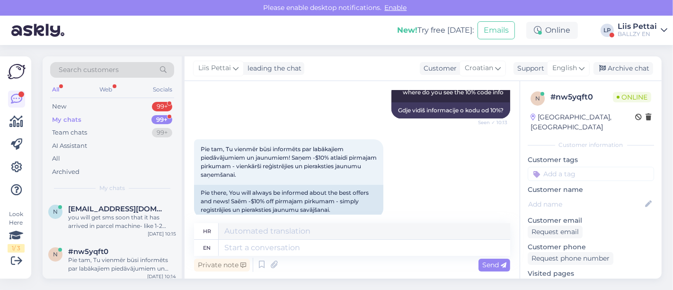
scroll to position [128, 0]
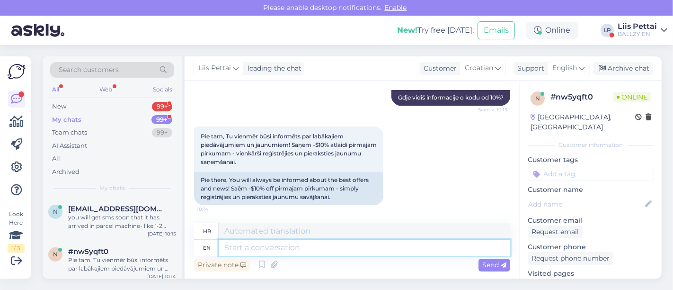
click at [406, 248] on textarea at bounding box center [364, 247] width 291 height 16
type textarea "screen?"
type textarea "zaslon?"
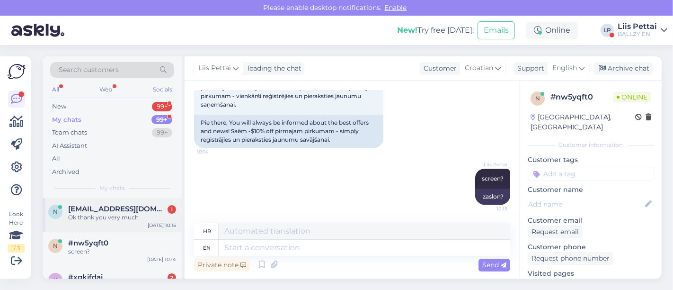
click at [123, 221] on div "n [EMAIL_ADDRESS][DOMAIN_NAME] 1 Ok thank you very much [DATE] 10:15" at bounding box center [112, 215] width 139 height 34
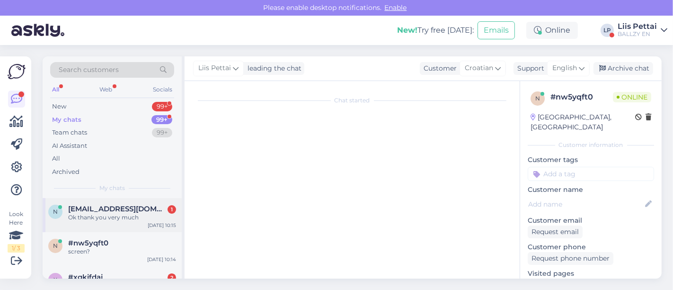
scroll to position [1278, 0]
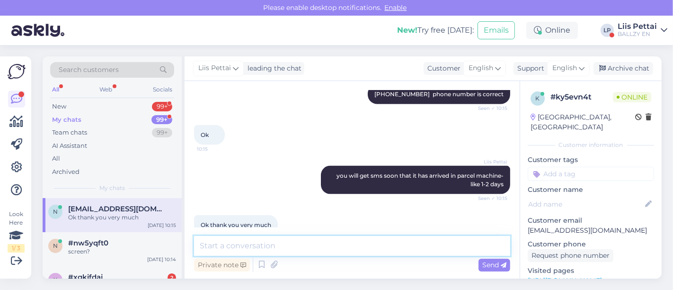
click at [286, 251] on textarea at bounding box center [352, 246] width 316 height 20
type textarea ":"
type textarea "yes"
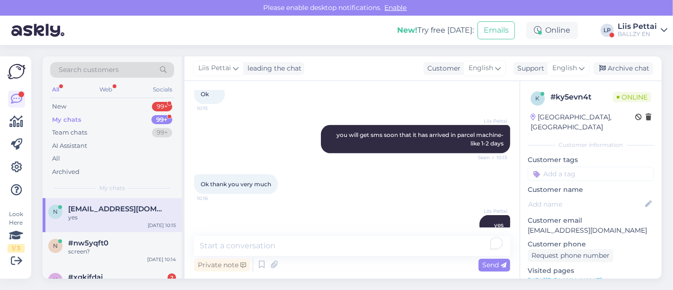
click at [593, 155] on p "Customer tags" at bounding box center [591, 160] width 126 height 10
click at [118, 276] on div "#xgkifdaj 2" at bounding box center [122, 277] width 108 height 9
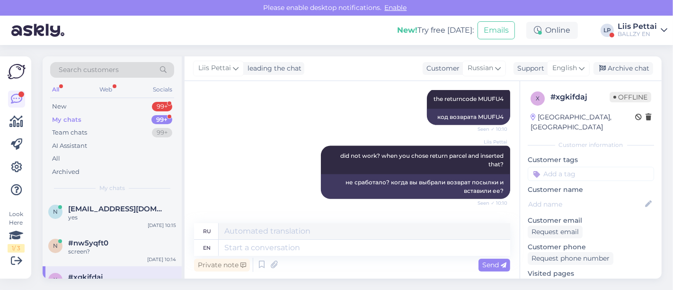
scroll to position [1420, 0]
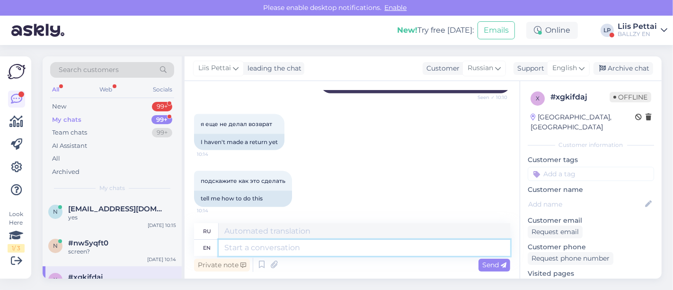
click at [412, 248] on textarea at bounding box center [364, 247] width 291 height 16
click at [330, 249] on textarea at bounding box center [364, 247] width 291 height 16
paste textarea "[URL][DOMAIN_NAME]"
type textarea "[URL][DOMAIN_NAME]"
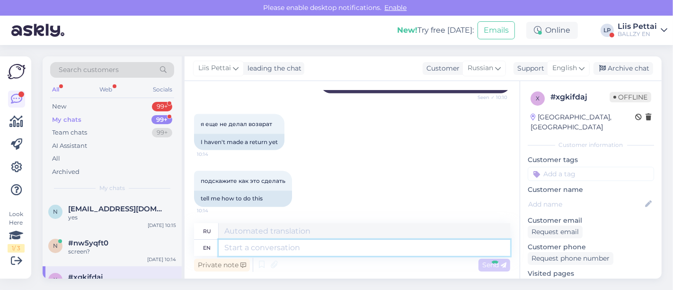
scroll to position [1477, 0]
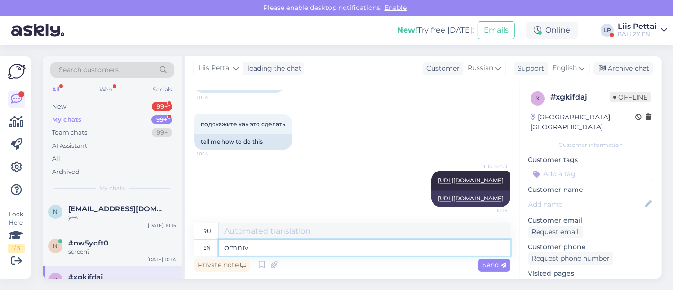
type textarea "omniva"
type textarea "омнива"
